Goal: Find specific page/section: Find specific page/section

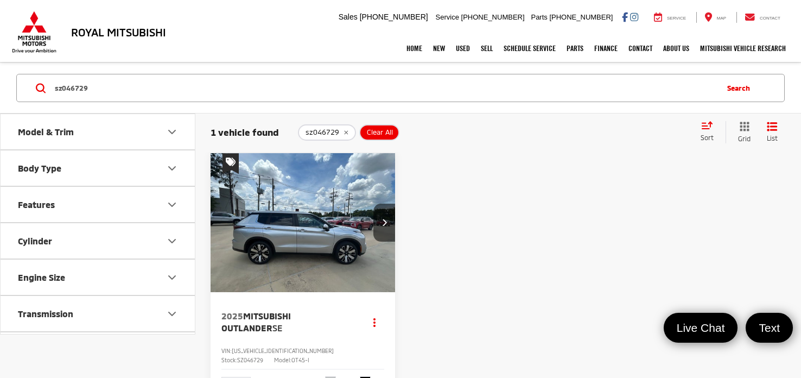
click at [183, 92] on input "sz046729" at bounding box center [385, 88] width 663 height 26
click at [182, 91] on input "sz046729" at bounding box center [385, 88] width 663 height 26
click at [182, 90] on input "sz046729" at bounding box center [385, 88] width 663 height 26
type input "P"
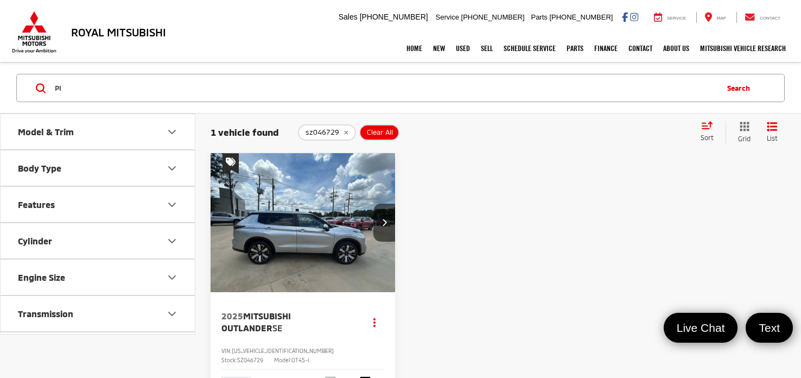
type input "P"
type input "S"
click at [410, 54] on link "Home" at bounding box center [414, 48] width 27 height 27
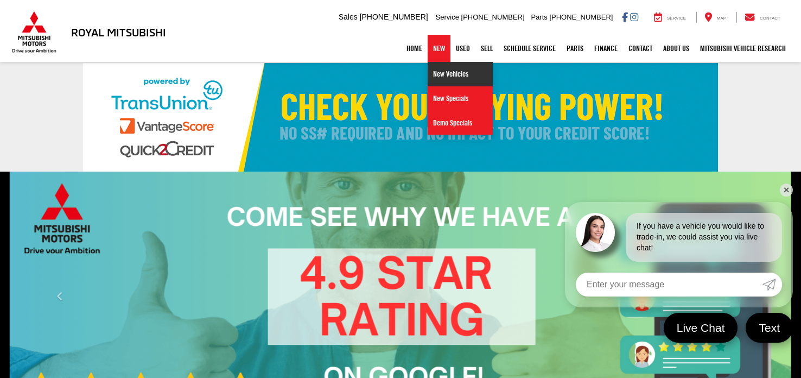
click at [440, 79] on link "New Vehicles" at bounding box center [460, 74] width 65 height 24
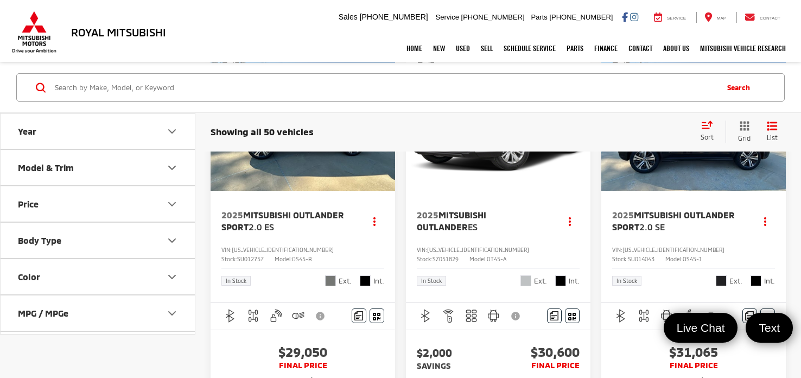
scroll to position [116, 0]
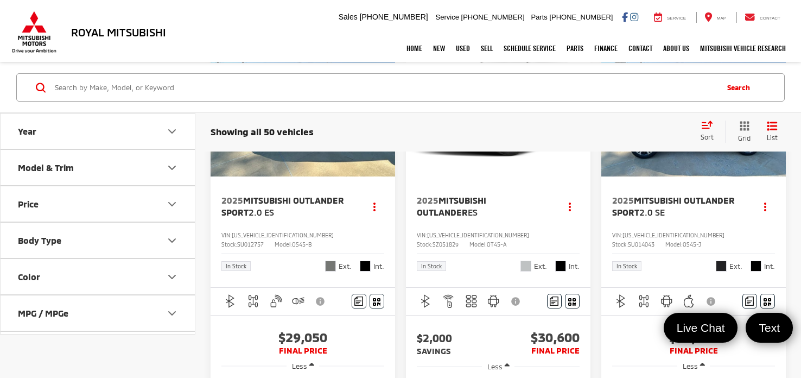
click at [655, 241] on span "SU014043" at bounding box center [641, 244] width 27 height 7
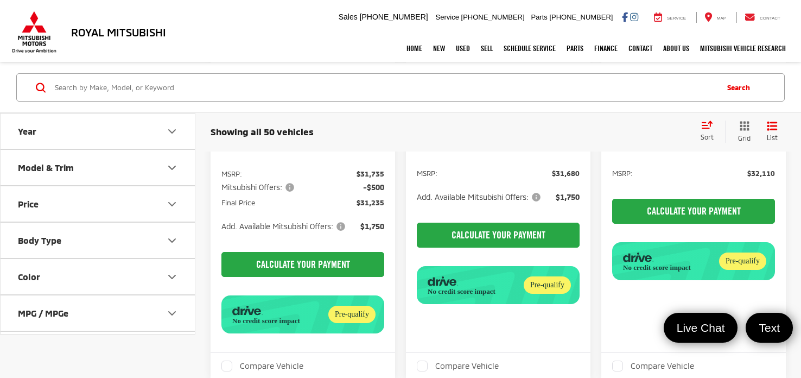
scroll to position [1551, 0]
